Goal: Entertainment & Leisure: Consume media (video, audio)

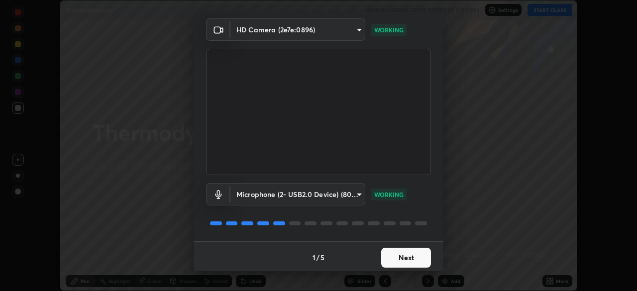
scroll to position [35, 0]
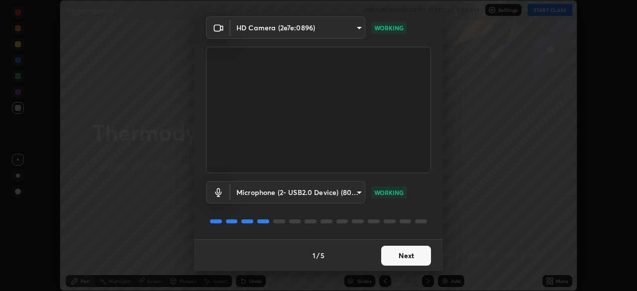
click at [402, 254] on button "Next" at bounding box center [406, 256] width 50 height 20
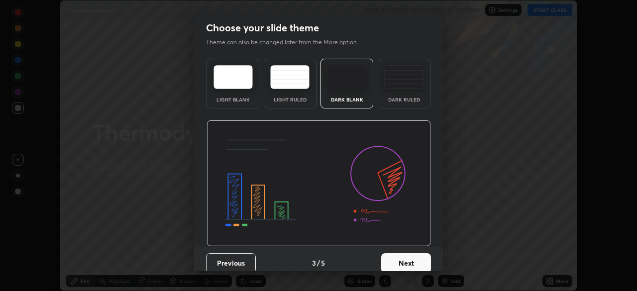
click at [402, 255] on button "Next" at bounding box center [406, 263] width 50 height 20
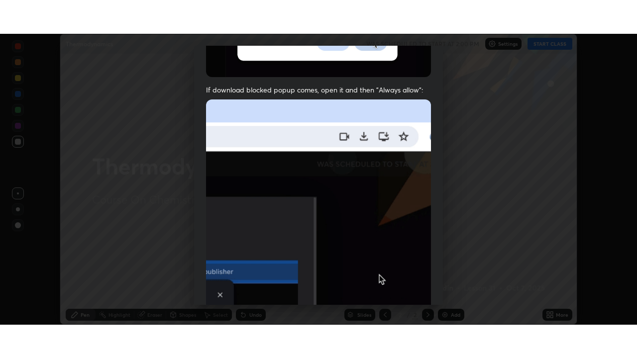
scroll to position [238, 0]
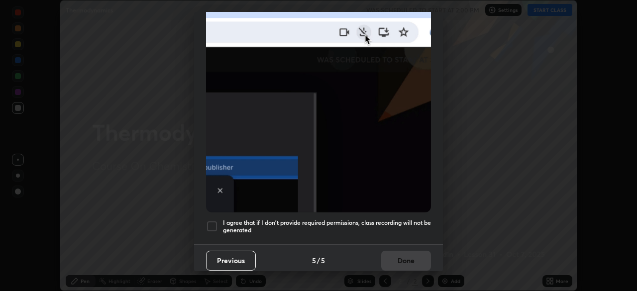
click at [217, 222] on div at bounding box center [212, 226] width 12 height 12
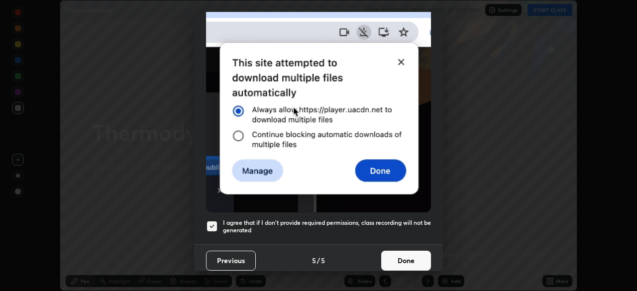
click at [393, 257] on button "Done" at bounding box center [406, 261] width 50 height 20
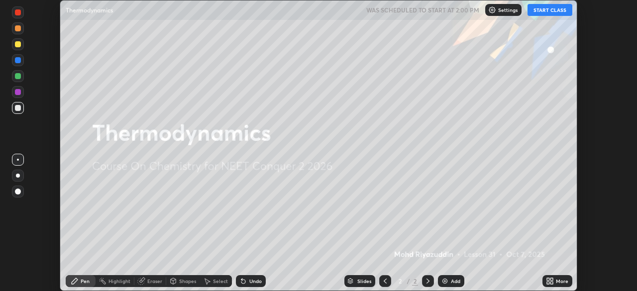
click at [536, 10] on button "START CLASS" at bounding box center [549, 10] width 45 height 12
click at [548, 283] on icon at bounding box center [548, 283] width 2 height 2
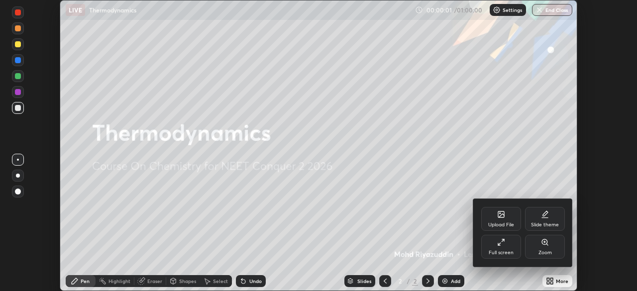
click at [502, 250] on div "Full screen" at bounding box center [500, 252] width 25 height 5
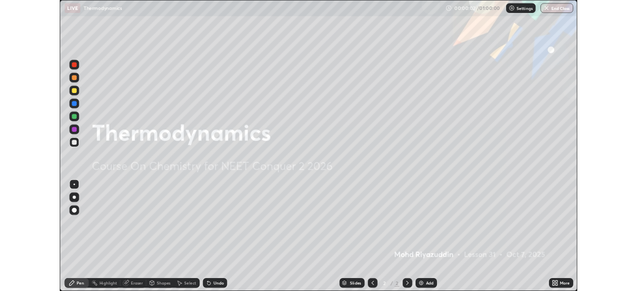
scroll to position [358, 637]
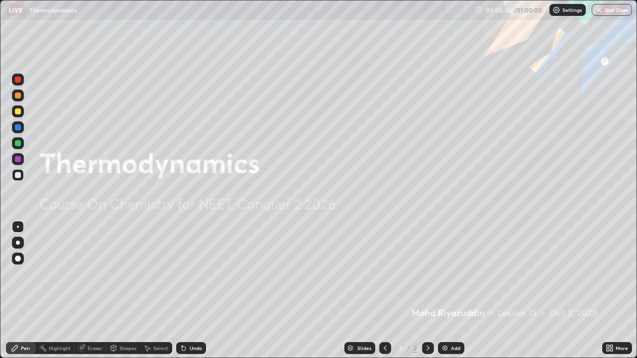
click at [448, 290] on div "Add" at bounding box center [451, 348] width 26 height 12
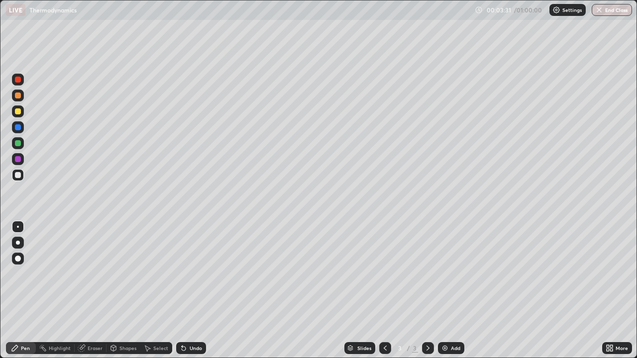
click at [182, 290] on icon at bounding box center [184, 349] width 4 height 4
click at [183, 290] on icon at bounding box center [184, 349] width 4 height 4
click at [447, 290] on img at bounding box center [445, 348] width 8 height 8
click at [182, 290] on icon at bounding box center [182, 346] width 1 height 1
click at [444, 290] on img at bounding box center [445, 348] width 8 height 8
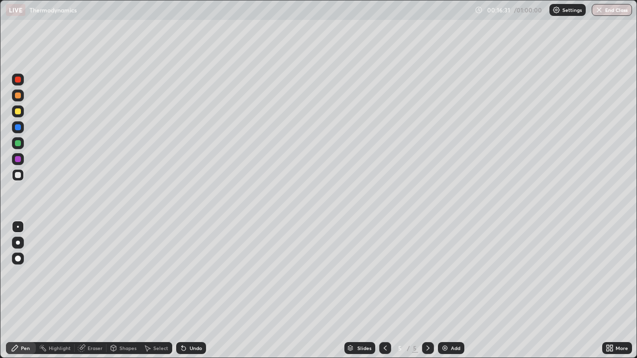
click at [186, 290] on div "Undo" at bounding box center [191, 348] width 30 height 12
click at [182, 290] on icon at bounding box center [184, 349] width 4 height 4
click at [184, 290] on icon at bounding box center [184, 348] width 8 height 8
click at [183, 290] on icon at bounding box center [184, 349] width 4 height 4
click at [184, 290] on div "Undo" at bounding box center [191, 348] width 30 height 12
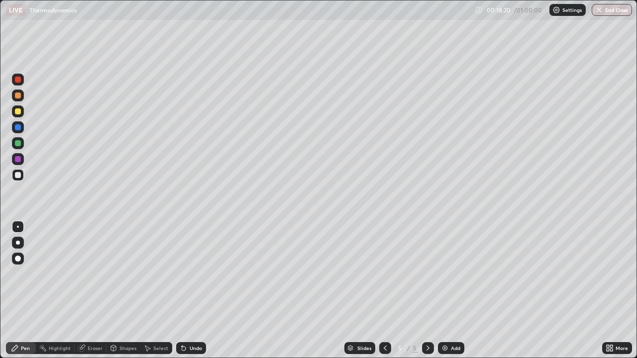
click at [185, 290] on div "Undo" at bounding box center [191, 348] width 30 height 12
click at [182, 290] on icon at bounding box center [184, 349] width 4 height 4
click at [183, 290] on icon at bounding box center [184, 349] width 4 height 4
click at [443, 290] on img at bounding box center [445, 348] width 8 height 8
click at [184, 290] on icon at bounding box center [184, 348] width 8 height 8
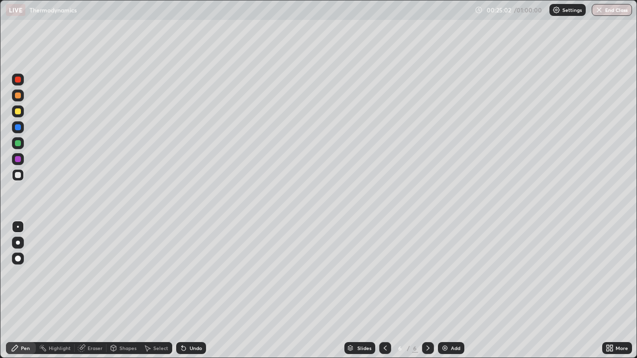
click at [90, 290] on div "Eraser" at bounding box center [95, 348] width 15 height 5
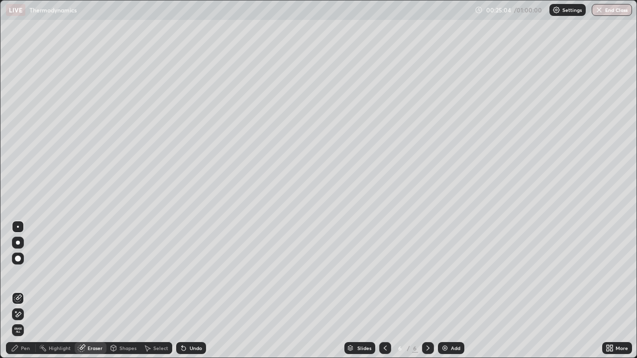
click at [19, 290] on icon at bounding box center [18, 314] width 8 height 8
click at [19, 290] on icon at bounding box center [18, 298] width 8 height 8
click at [27, 290] on div "Pen" at bounding box center [25, 348] width 9 height 5
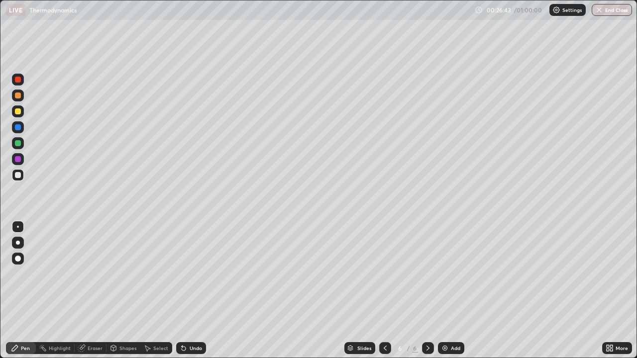
click at [184, 290] on icon at bounding box center [184, 348] width 8 height 8
click at [185, 290] on icon at bounding box center [184, 348] width 8 height 8
click at [182, 290] on icon at bounding box center [184, 349] width 4 height 4
click at [185, 290] on icon at bounding box center [184, 348] width 8 height 8
click at [182, 290] on icon at bounding box center [184, 349] width 4 height 4
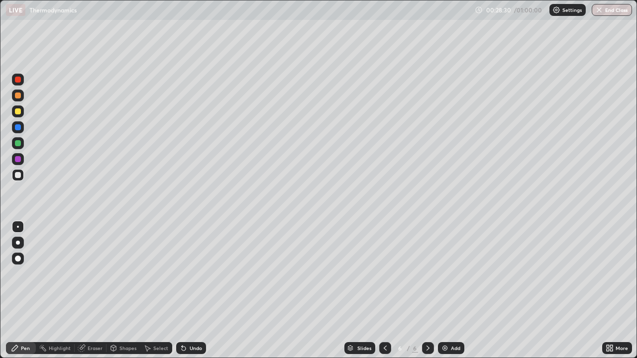
click at [182, 290] on icon at bounding box center [184, 349] width 4 height 4
click at [183, 290] on icon at bounding box center [184, 349] width 4 height 4
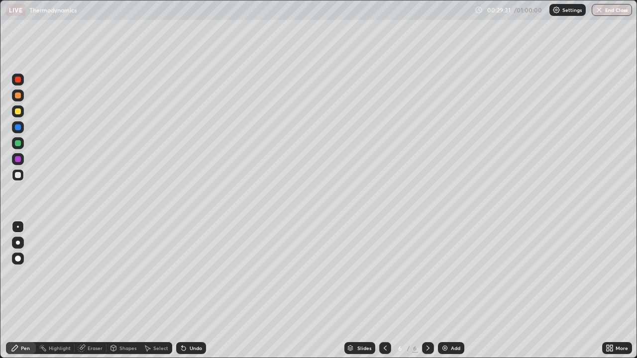
click at [184, 290] on icon at bounding box center [184, 349] width 4 height 4
click at [182, 290] on icon at bounding box center [184, 349] width 4 height 4
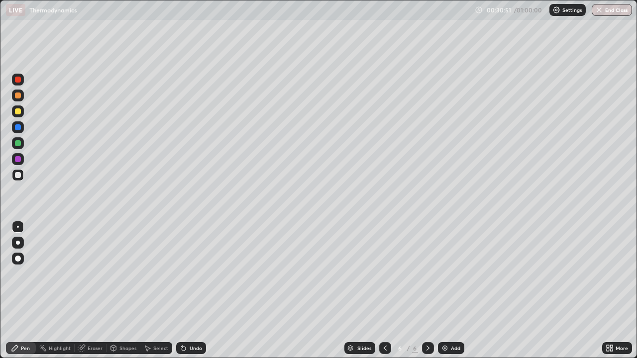
click at [182, 290] on icon at bounding box center [182, 346] width 1 height 1
click at [179, 290] on div "Undo" at bounding box center [191, 348] width 30 height 12
click at [18, 112] on div at bounding box center [18, 111] width 6 height 6
click at [447, 290] on img at bounding box center [445, 348] width 8 height 8
click at [184, 290] on icon at bounding box center [184, 348] width 8 height 8
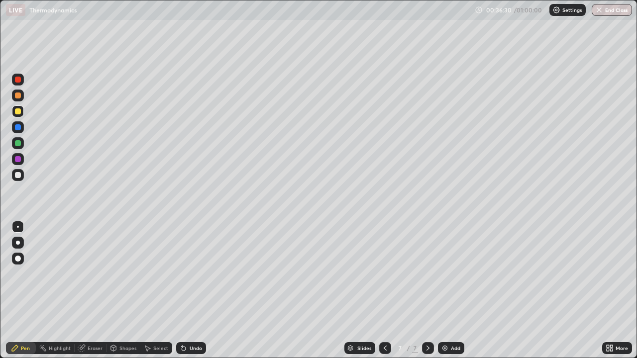
click at [183, 290] on icon at bounding box center [184, 349] width 4 height 4
click at [189, 290] on div "Undo" at bounding box center [195, 348] width 12 height 5
click at [185, 290] on icon at bounding box center [184, 348] width 8 height 8
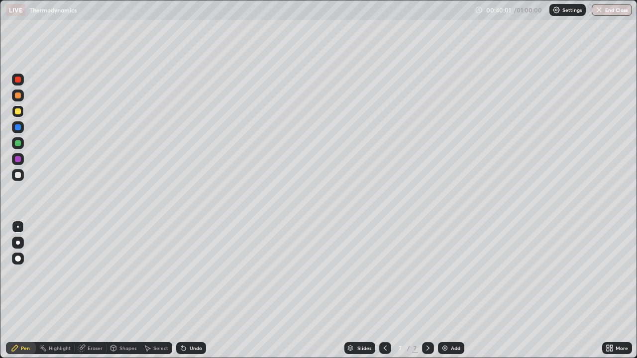
click at [186, 290] on icon at bounding box center [184, 348] width 8 height 8
click at [445, 290] on img at bounding box center [445, 348] width 8 height 8
click at [183, 290] on icon at bounding box center [184, 349] width 4 height 4
click at [182, 290] on icon at bounding box center [184, 349] width 4 height 4
click at [21, 178] on div at bounding box center [18, 175] width 12 height 12
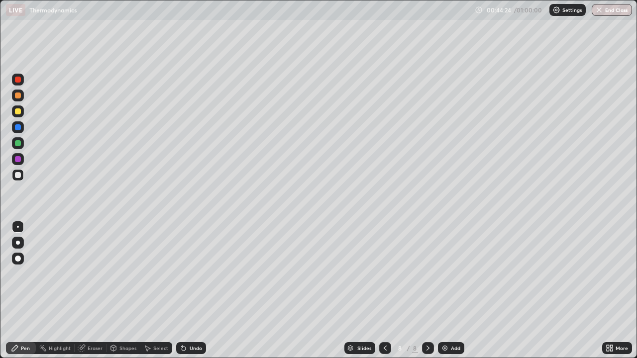
click at [21, 257] on div at bounding box center [18, 259] width 12 height 12
click at [16, 174] on div at bounding box center [18, 175] width 6 height 6
click at [23, 228] on div at bounding box center [18, 227] width 12 height 12
click at [184, 290] on icon at bounding box center [184, 349] width 4 height 4
click at [183, 290] on icon at bounding box center [184, 349] width 4 height 4
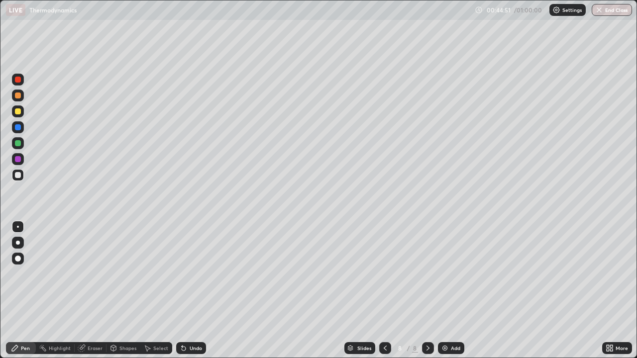
click at [182, 290] on icon at bounding box center [184, 349] width 4 height 4
click at [15, 142] on div at bounding box center [18, 143] width 6 height 6
click at [184, 290] on icon at bounding box center [184, 348] width 8 height 8
click at [183, 290] on div "Undo" at bounding box center [191, 348] width 30 height 12
click at [18, 259] on div at bounding box center [18, 259] width 6 height 6
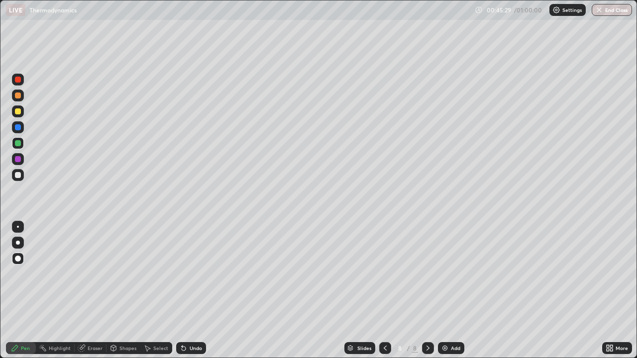
click at [18, 144] on div at bounding box center [18, 143] width 6 height 6
click at [19, 178] on div at bounding box center [18, 175] width 6 height 6
click at [22, 229] on div at bounding box center [18, 227] width 12 height 12
click at [19, 177] on div at bounding box center [18, 175] width 6 height 6
click at [22, 257] on div at bounding box center [18, 259] width 12 height 12
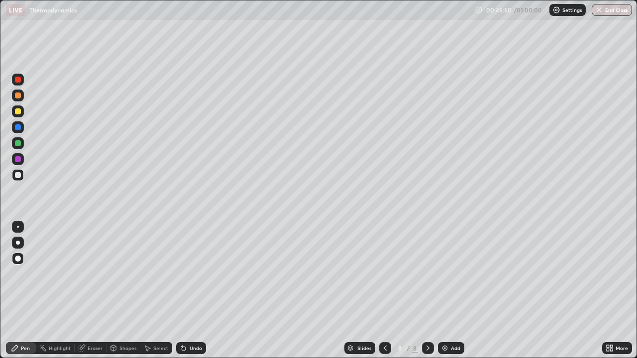
click at [18, 227] on div at bounding box center [18, 227] width 2 height 2
click at [19, 141] on div at bounding box center [18, 143] width 6 height 6
click at [19, 177] on div at bounding box center [18, 175] width 6 height 6
click at [187, 290] on div "Undo" at bounding box center [191, 348] width 30 height 12
click at [91, 290] on div "Eraser" at bounding box center [95, 348] width 15 height 5
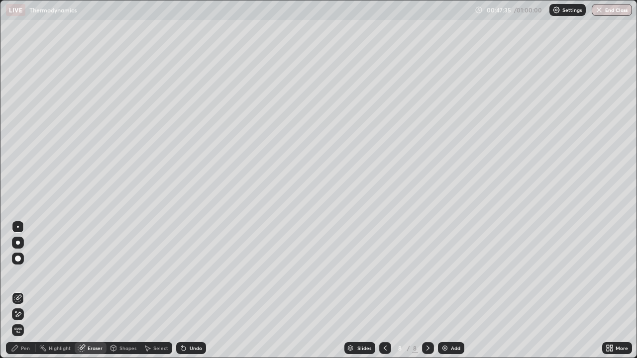
click at [19, 290] on icon at bounding box center [18, 298] width 8 height 8
click at [27, 290] on div "Pen" at bounding box center [25, 348] width 9 height 5
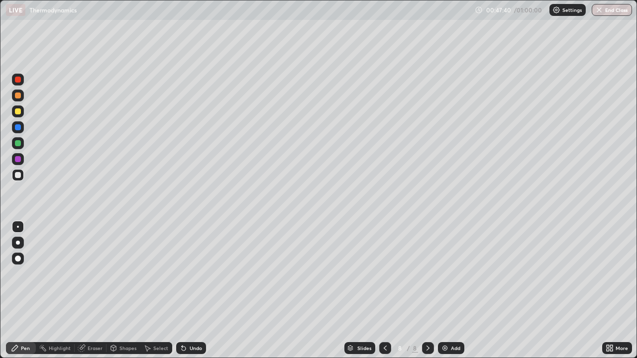
click at [185, 290] on icon at bounding box center [184, 348] width 8 height 8
click at [93, 290] on div "Eraser" at bounding box center [95, 348] width 15 height 5
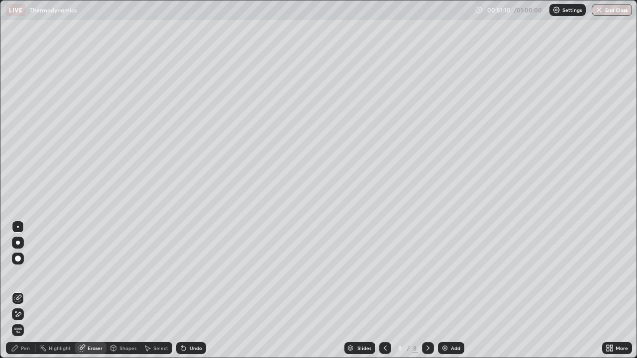
click at [24, 290] on div "Pen" at bounding box center [25, 348] width 9 height 5
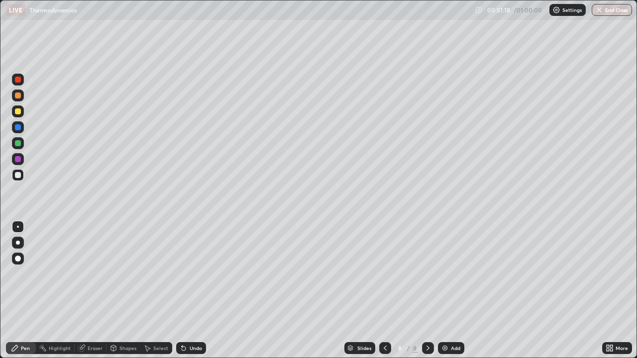
click at [95, 290] on div "Eraser" at bounding box center [95, 348] width 15 height 5
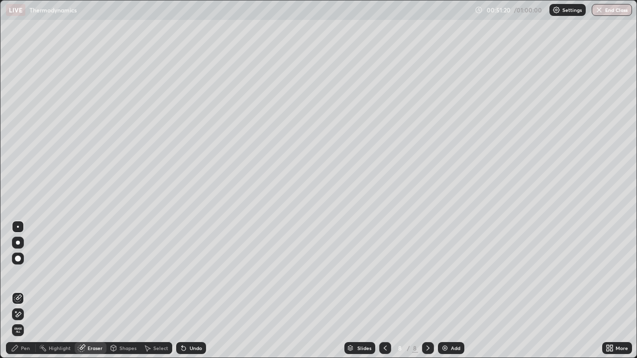
click at [28, 290] on div "Pen" at bounding box center [25, 348] width 9 height 5
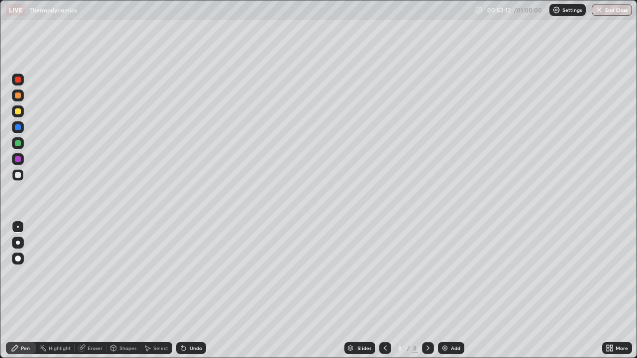
click at [182, 290] on icon at bounding box center [184, 349] width 4 height 4
click at [443, 290] on img at bounding box center [445, 348] width 8 height 8
click at [183, 290] on icon at bounding box center [184, 349] width 4 height 4
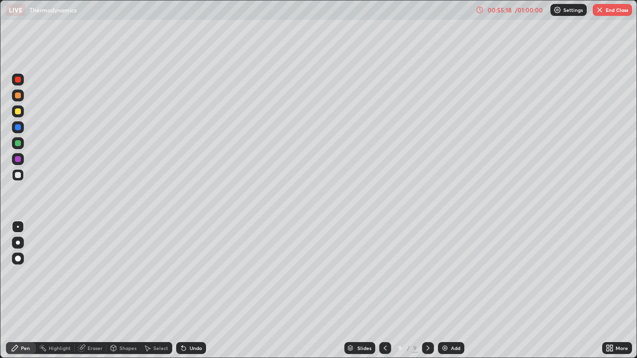
click at [184, 290] on icon at bounding box center [184, 348] width 8 height 8
click at [185, 290] on icon at bounding box center [184, 348] width 8 height 8
click at [183, 290] on icon at bounding box center [184, 349] width 4 height 4
click at [186, 290] on div "Undo" at bounding box center [191, 348] width 30 height 12
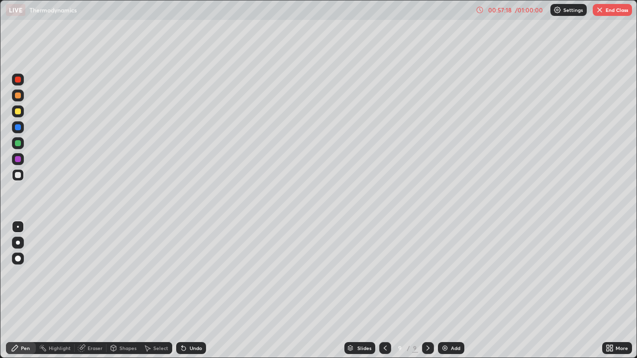
click at [185, 290] on icon at bounding box center [184, 348] width 8 height 8
click at [183, 290] on icon at bounding box center [184, 348] width 8 height 8
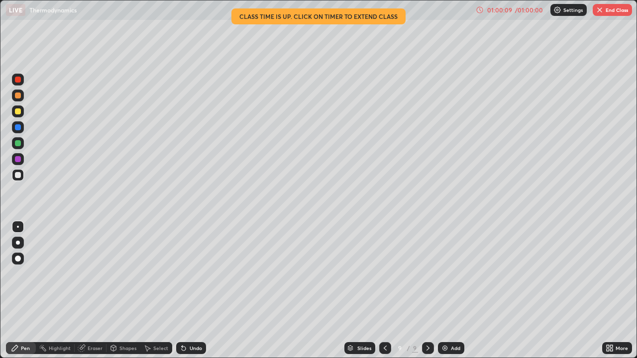
click at [185, 290] on icon at bounding box center [184, 348] width 8 height 8
click at [182, 290] on icon at bounding box center [184, 349] width 4 height 4
click at [183, 290] on icon at bounding box center [184, 348] width 8 height 8
click at [184, 290] on icon at bounding box center [184, 349] width 4 height 4
click at [91, 290] on div "Eraser" at bounding box center [95, 348] width 15 height 5
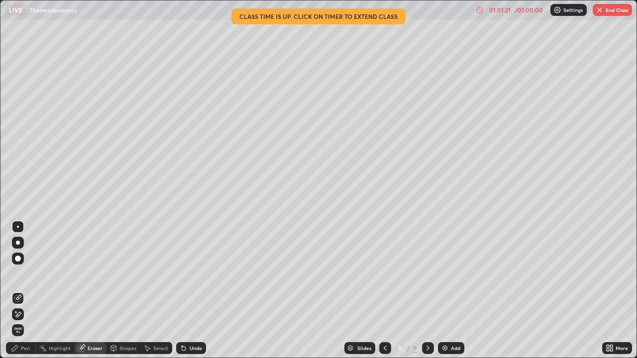
click at [28, 290] on div "Pen" at bounding box center [25, 348] width 9 height 5
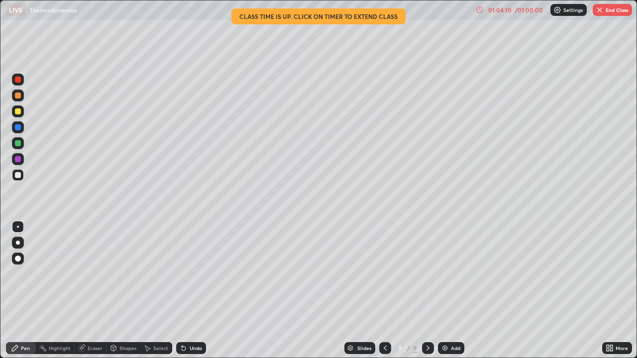
click at [92, 290] on div "Eraser" at bounding box center [95, 348] width 15 height 5
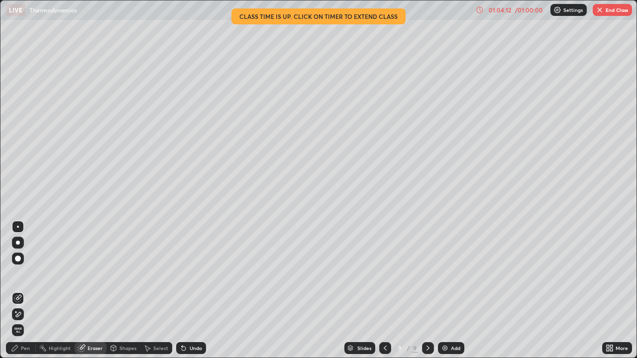
click at [20, 290] on icon at bounding box center [18, 314] width 8 height 8
click at [28, 290] on div "Pen" at bounding box center [25, 348] width 9 height 5
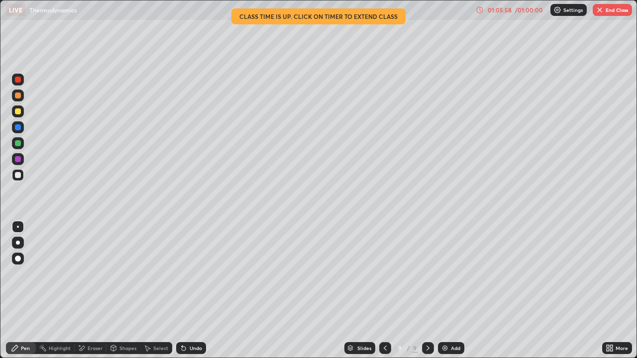
click at [93, 290] on div "Eraser" at bounding box center [95, 348] width 15 height 5
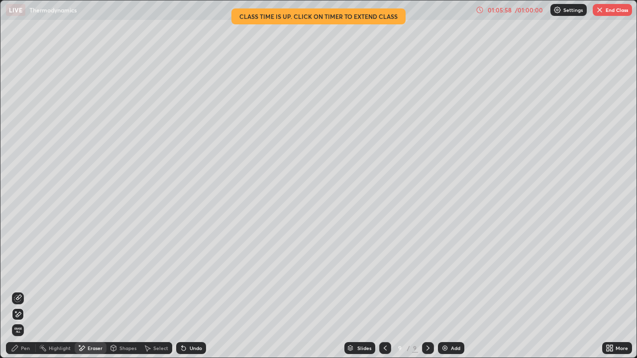
click at [19, 290] on icon at bounding box center [18, 314] width 8 height 8
click at [29, 290] on div "Pen" at bounding box center [25, 348] width 9 height 5
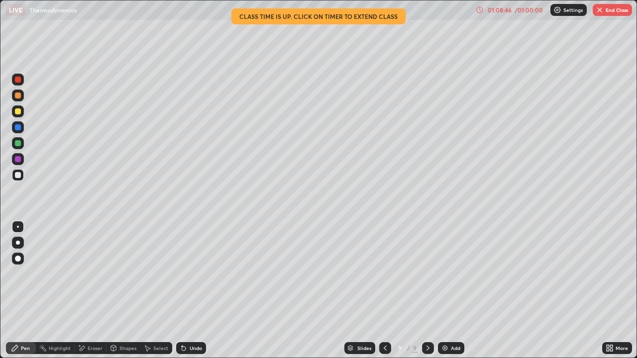
click at [607, 9] on button "End Class" at bounding box center [611, 10] width 39 height 12
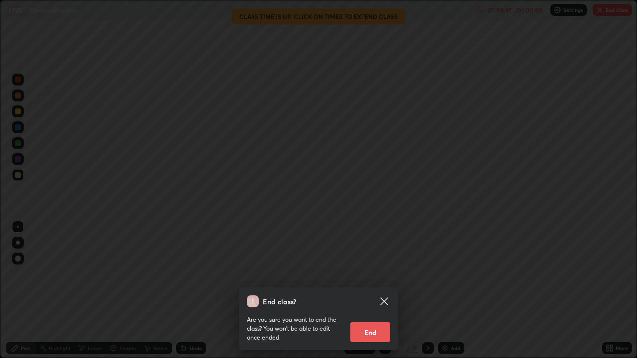
click at [380, 290] on button "End" at bounding box center [370, 332] width 40 height 20
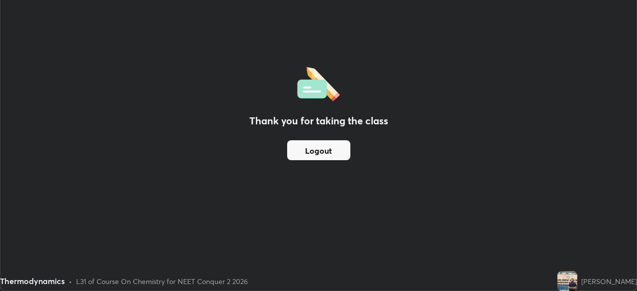
scroll to position [49446, 49100]
